Goal: Information Seeking & Learning: Learn about a topic

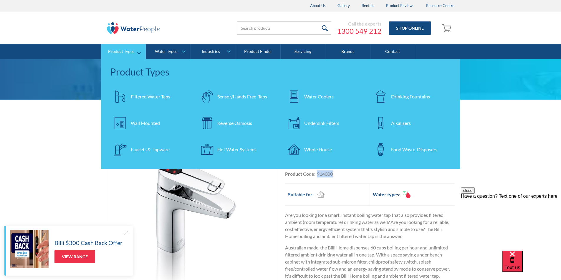
click at [324, 122] on div "Undersink Filters" at bounding box center [321, 123] width 35 height 7
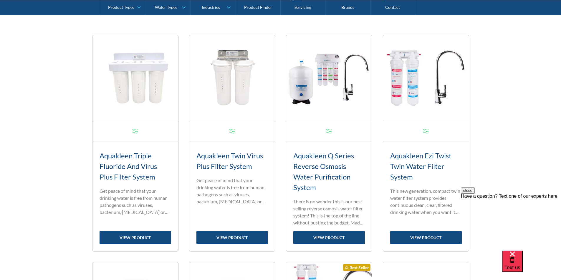
scroll to position [294, 0]
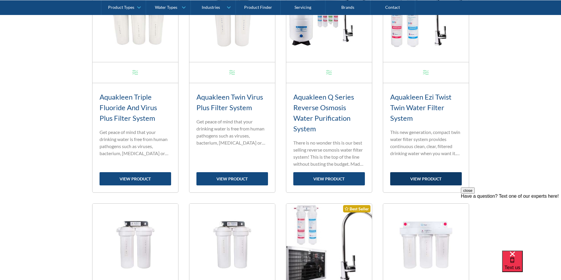
click at [422, 177] on link "view product" at bounding box center [426, 178] width 72 height 13
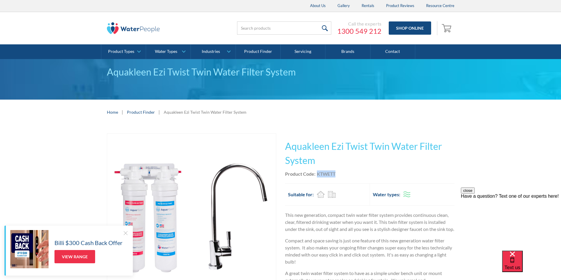
drag, startPoint x: 335, startPoint y: 174, endPoint x: 317, endPoint y: 174, distance: 18.0
click at [317, 174] on div "KTWETT" at bounding box center [326, 174] width 19 height 7
copy div "KTWETT"
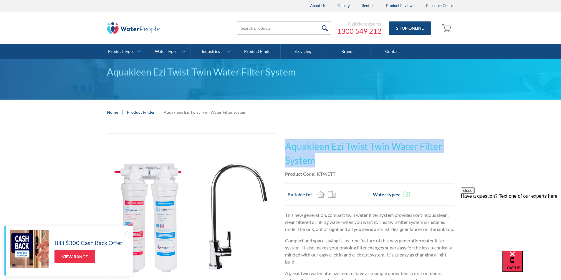
drag, startPoint x: 307, startPoint y: 158, endPoint x: 283, endPoint y: 144, distance: 28.6
click at [283, 144] on div "Play video Fits Most Brands Best Seller No items found. This tap design is incl…" at bounding box center [280, 228] width 347 height 189
copy h1 "Aquakleen Ezi Twist Twin Water Filter System"
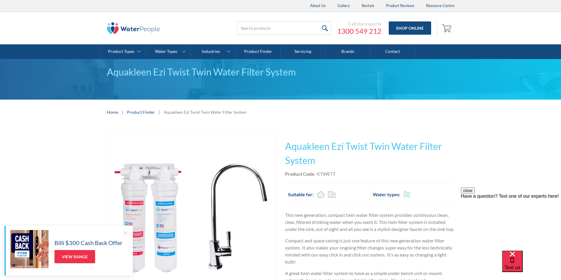
click at [340, 175] on div "Product Code: KTWETT" at bounding box center [369, 174] width 169 height 7
drag, startPoint x: 340, startPoint y: 175, endPoint x: 320, endPoint y: 174, distance: 20.0
click at [320, 174] on div "Product Code: KTWETT" at bounding box center [369, 174] width 169 height 7
copy div "KTWETT"
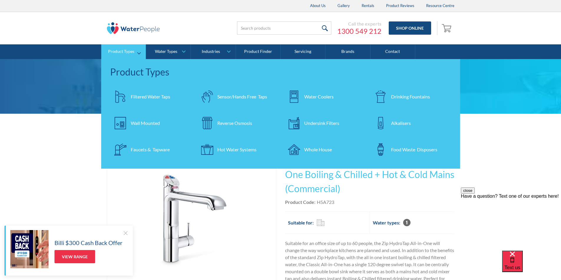
click at [329, 121] on div "Undersink Filters" at bounding box center [321, 123] width 35 height 7
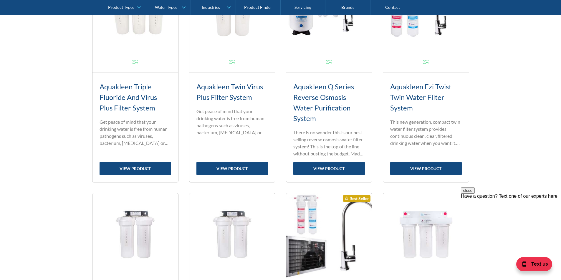
scroll to position [294, 0]
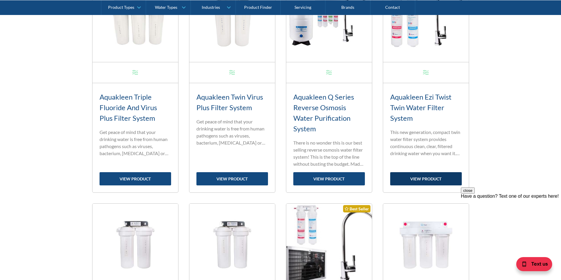
click at [425, 183] on link "view product" at bounding box center [426, 178] width 72 height 13
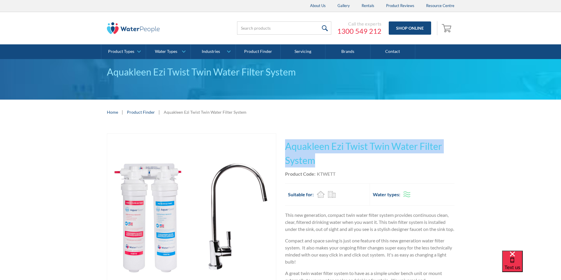
drag, startPoint x: 321, startPoint y: 161, endPoint x: 286, endPoint y: 145, distance: 38.6
click at [286, 145] on h1 "Aquakleen Ezi Twist Twin Water Filter System" at bounding box center [369, 154] width 169 height 28
copy h1 "Aquakleen Ezi Twist Twin Water Filter System"
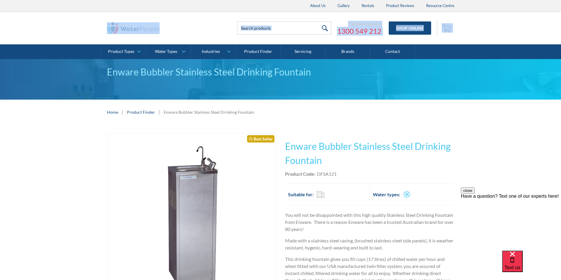
drag, startPoint x: 444, startPoint y: 24, endPoint x: 212, endPoint y: 36, distance: 232.3
click at [212, 36] on div "Call the experts [PHONE_NUMBER] Shop Online 0 Your Cart Subtotal Pay with brows…" at bounding box center [280, 28] width 549 height 32
click at [449, 35] on link "0" at bounding box center [447, 28] width 14 height 14
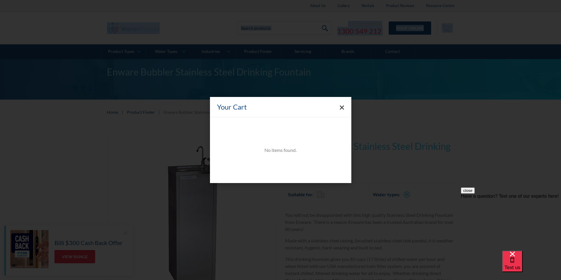
click at [341, 107] on polygon "Close cart" at bounding box center [341, 108] width 4 height 4
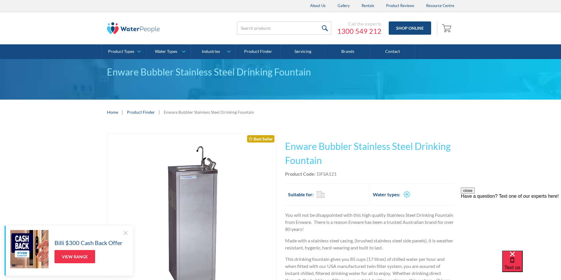
drag, startPoint x: 493, startPoint y: 24, endPoint x: 493, endPoint y: 17, distance: 7.1
click at [493, 24] on div "Call the experts [PHONE_NUMBER] Shop Online 0 Your Cart Subtotal Pay with brows…" at bounding box center [280, 28] width 549 height 32
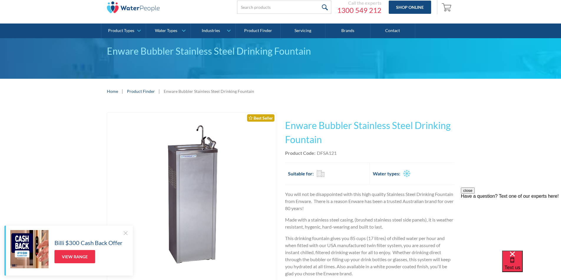
scroll to position [29, 0]
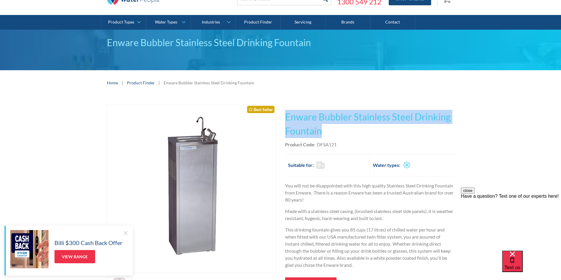
drag, startPoint x: 302, startPoint y: 126, endPoint x: 286, endPoint y: 117, distance: 18.9
click at [286, 117] on h1 "Enware Bubbler Stainless Steel Drinking Fountain" at bounding box center [369, 124] width 169 height 28
copy h1 "Enware Bubbler Stainless Steel Drinking Fountain"
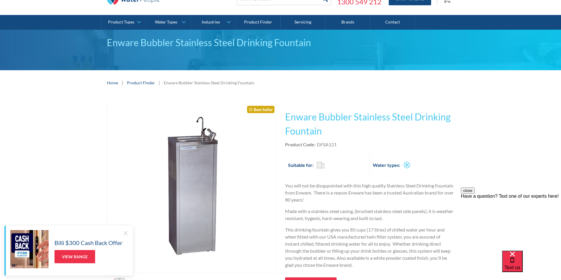
click at [344, 144] on div "Product Code: DFSA121" at bounding box center [369, 144] width 169 height 7
drag, startPoint x: 338, startPoint y: 142, endPoint x: 316, endPoint y: 145, distance: 21.9
click at [316, 145] on div "Product Code: DFSA121" at bounding box center [369, 144] width 169 height 7
copy div "DFSA121"
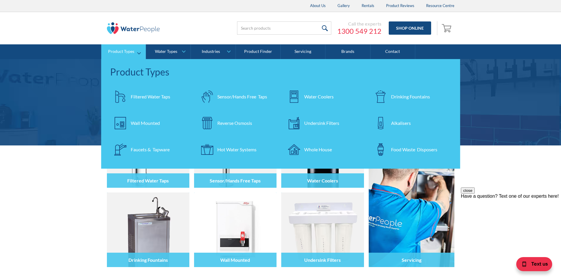
click at [327, 94] on div "Water Coolers" at bounding box center [318, 96] width 29 height 7
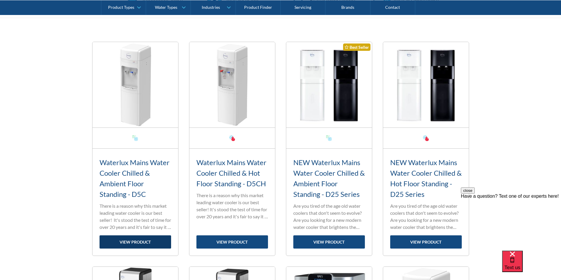
click at [132, 241] on link "view product" at bounding box center [135, 242] width 72 height 13
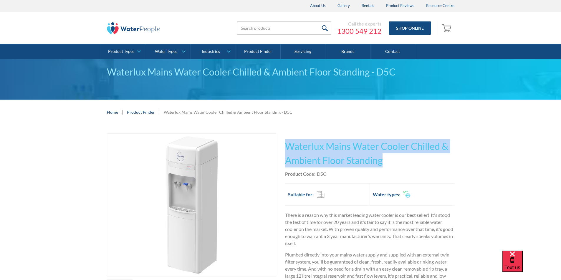
drag, startPoint x: 383, startPoint y: 161, endPoint x: 299, endPoint y: 149, distance: 85.0
click at [280, 145] on div "Play video Fits Most Brands Best Seller No items found. This tap design is incl…" at bounding box center [280, 244] width 347 height 220
copy h1 "Waterlux Mains Water Cooler Chilled & Ambient Floor Standing"
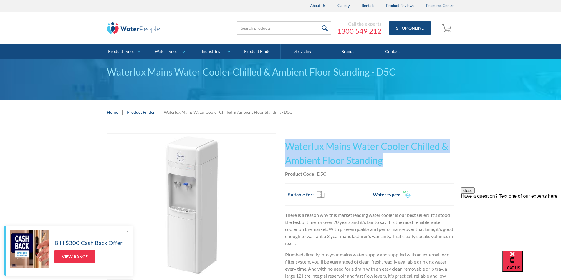
copy h1 "Waterlux Mains Water Cooler Chilled & Ambient Floor Standing"
